Goal: Task Accomplishment & Management: Complete application form

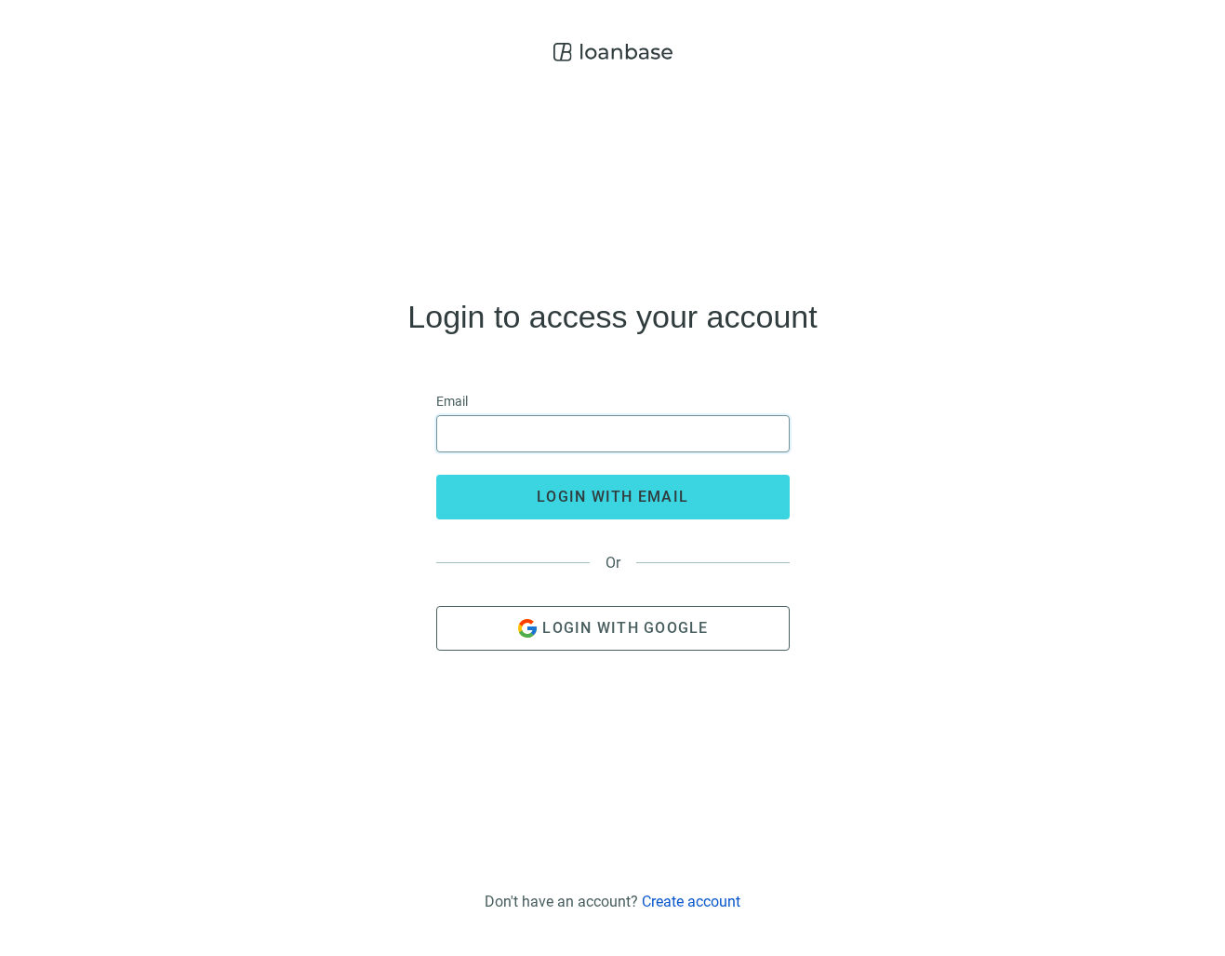
click at [522, 429] on input "email" at bounding box center [612, 433] width 329 height 35
type input "**********"
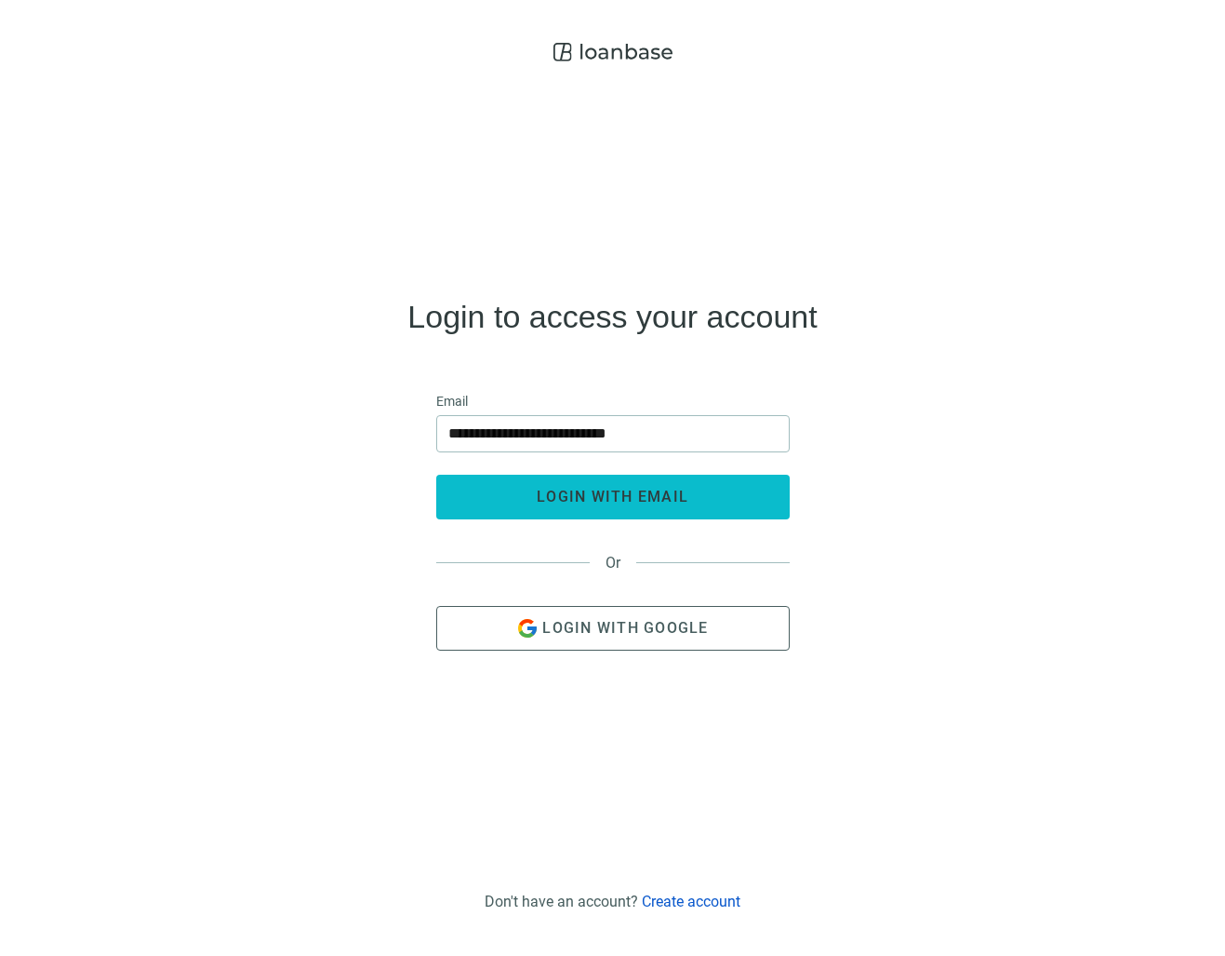
click at [513, 477] on button "login with email" at bounding box center [613, 497] width 354 height 45
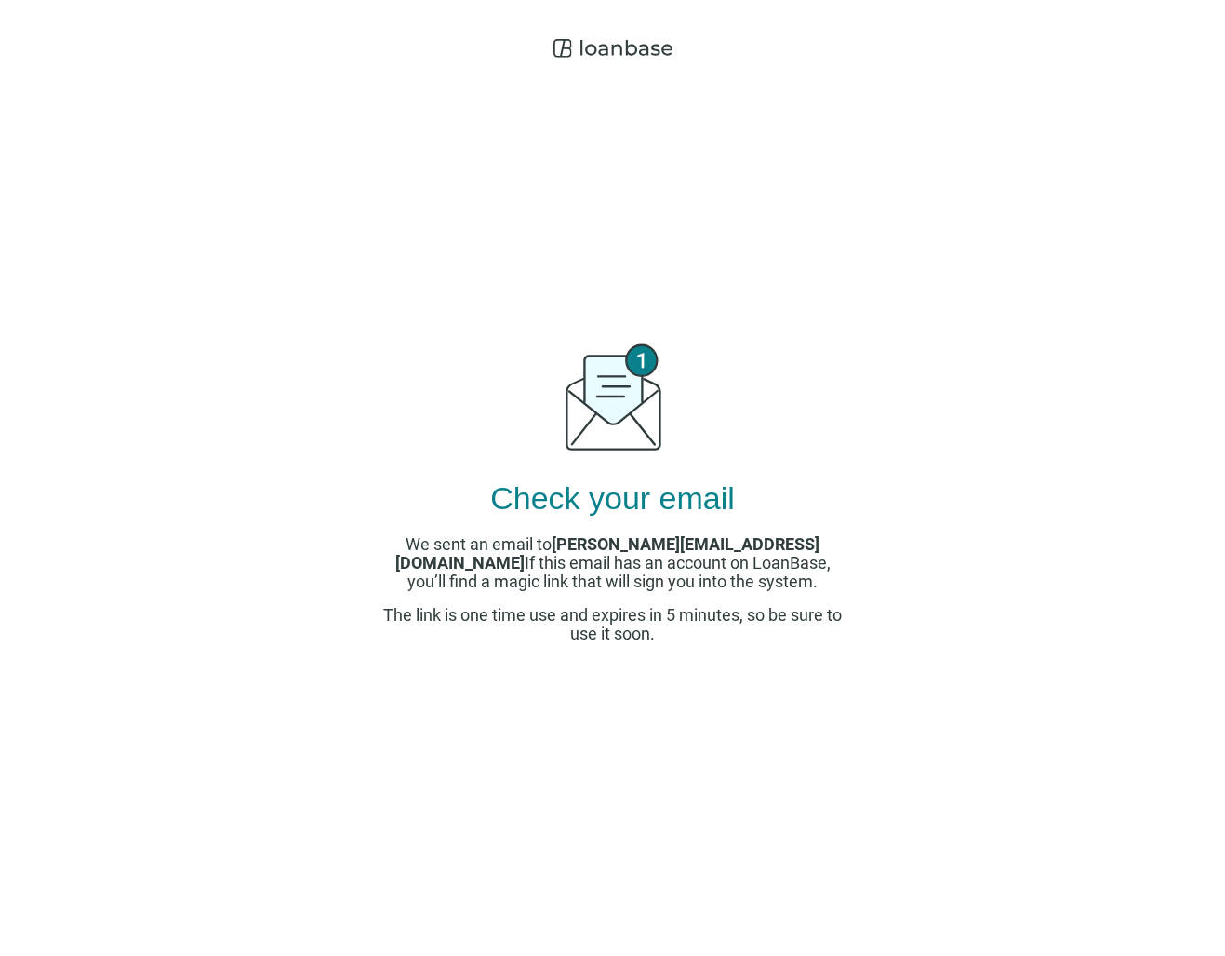
drag, startPoint x: 422, startPoint y: 234, endPoint x: 250, endPoint y: 211, distance: 173.6
click at [422, 234] on div "Check your email We sent an email to [PERSON_NAME][EMAIL_ADDRESS][DOMAIN_NAME] …" at bounding box center [613, 487] width 465 height 840
click at [411, 261] on div "Check your email We sent an email to [PERSON_NAME][EMAIL_ADDRESS][DOMAIN_NAME] …" at bounding box center [613, 487] width 465 height 840
